Goal: Navigation & Orientation: Find specific page/section

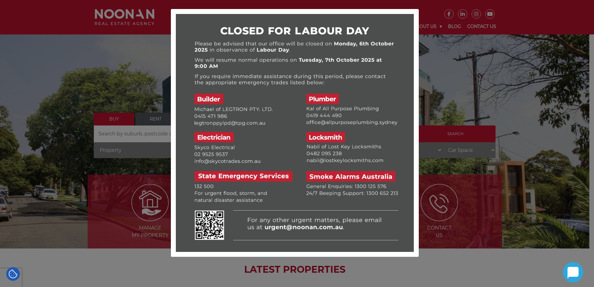
click at [492, 44] on div at bounding box center [297, 143] width 594 height 287
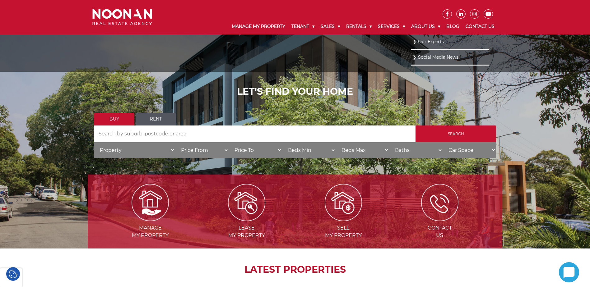
click at [428, 41] on link "Our Experts" at bounding box center [450, 42] width 75 height 8
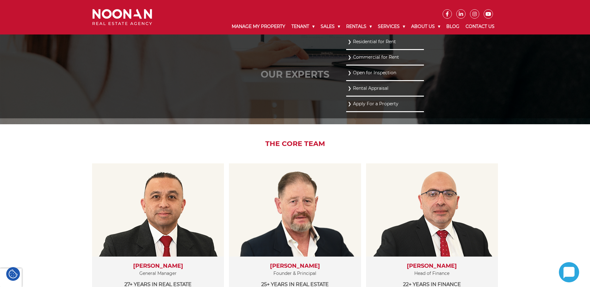
click at [361, 40] on link "Residential for Rent" at bounding box center [385, 42] width 75 height 8
